Goal: Check status: Check status

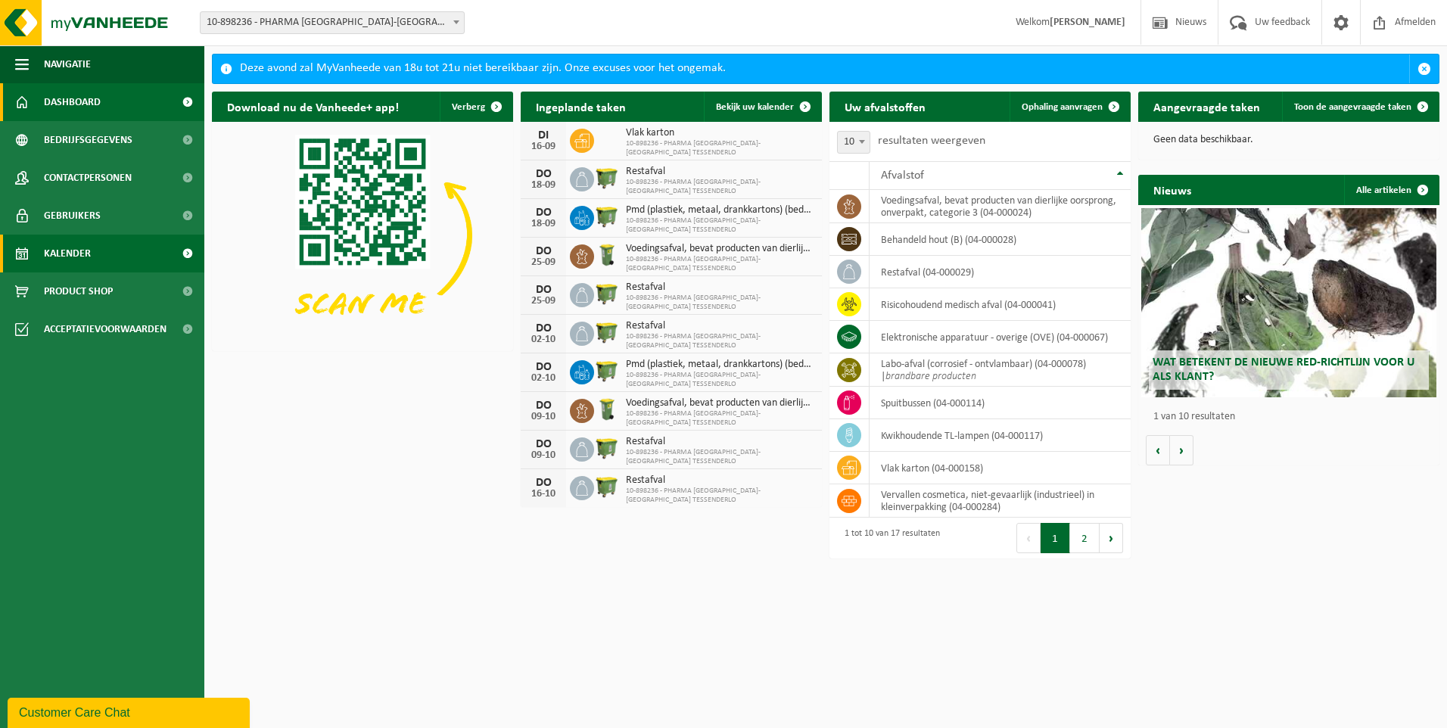
click at [83, 248] on span "Kalender" at bounding box center [67, 254] width 47 height 38
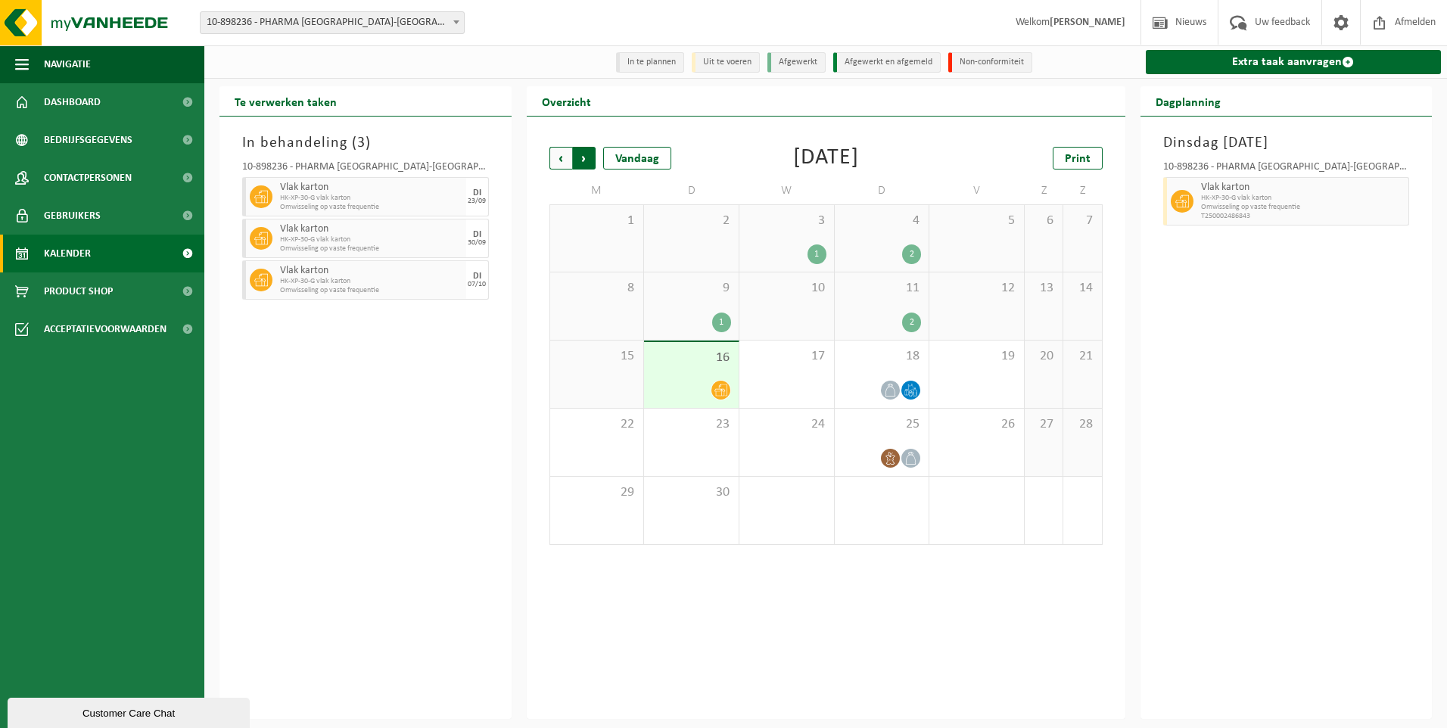
click at [561, 161] on span "Vorige" at bounding box center [561, 158] width 23 height 23
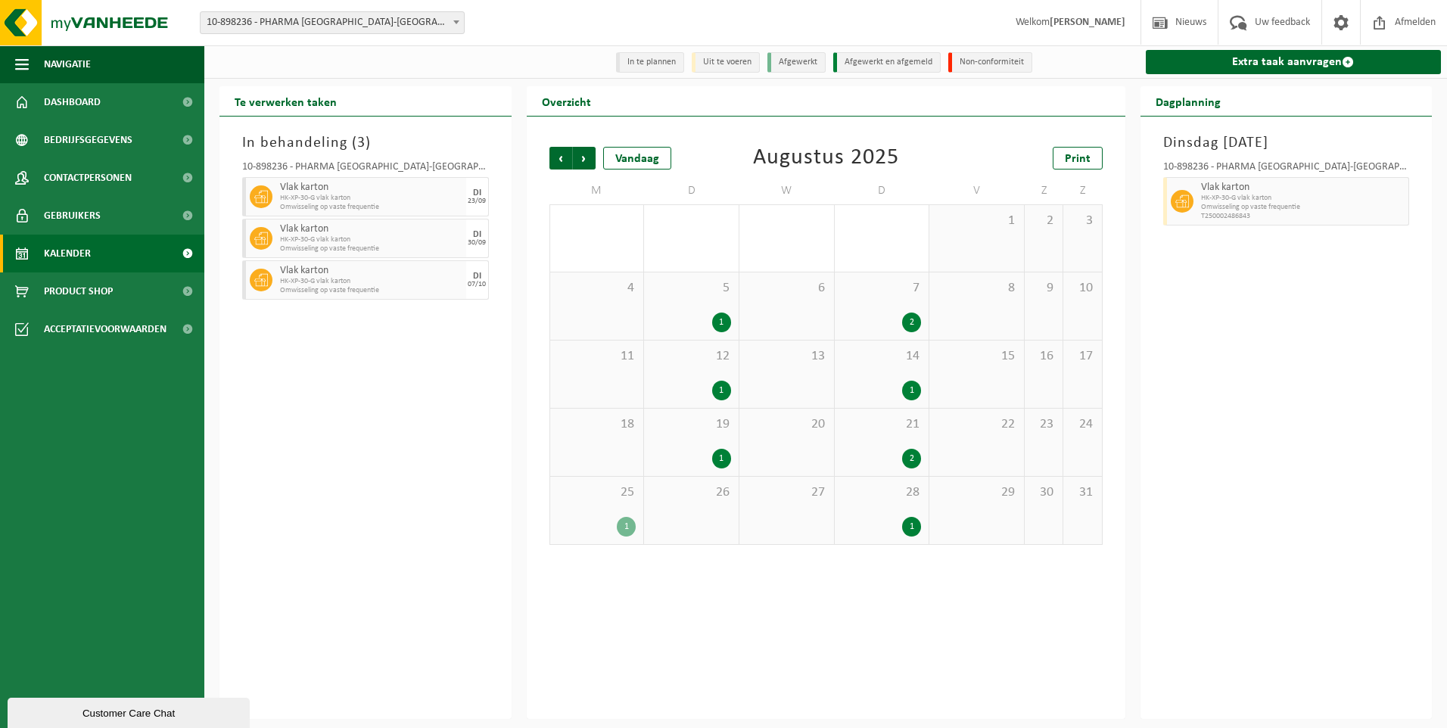
click at [623, 493] on span "25" at bounding box center [597, 492] width 79 height 17
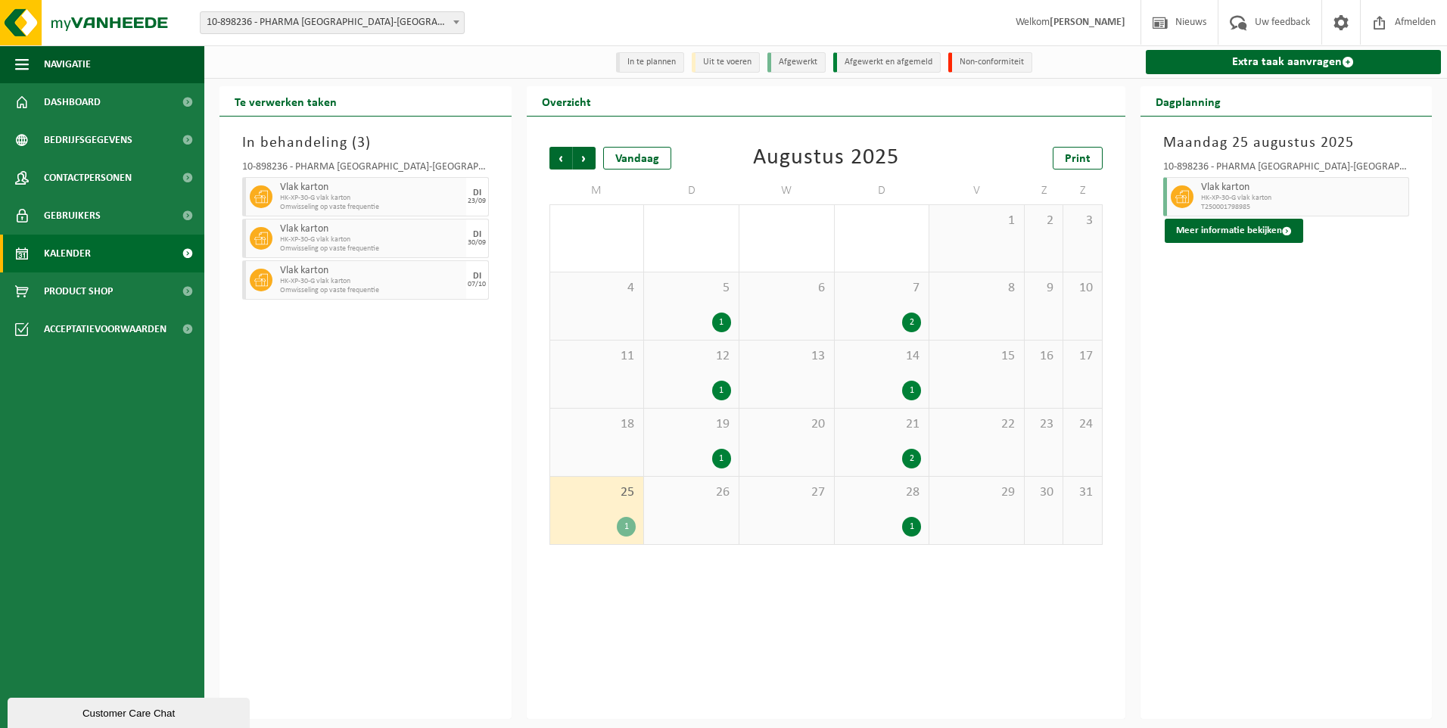
click at [897, 509] on div "28 1" at bounding box center [882, 510] width 95 height 67
